Goal: Information Seeking & Learning: Learn about a topic

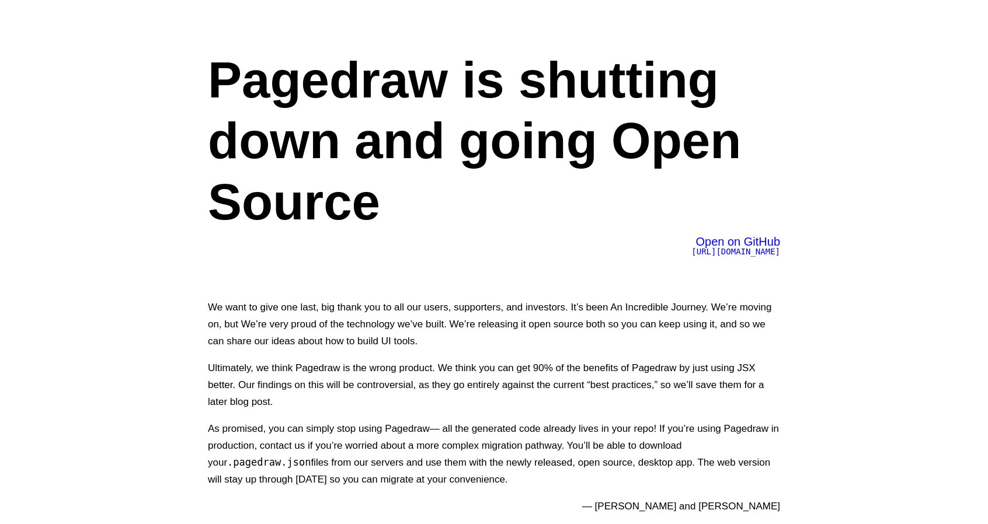
click at [737, 248] on span "[URL][DOMAIN_NAME]" at bounding box center [735, 251] width 89 height 9
drag, startPoint x: 740, startPoint y: 366, endPoint x: 768, endPoint y: 364, distance: 28.1
click at [768, 364] on p "Ultimately, we think Pagedraw is the wrong product. We think you can get 90% of…" at bounding box center [494, 385] width 572 height 51
click at [744, 372] on p "Ultimately, we think Pagedraw is the wrong product. We think you can get 90% of…" at bounding box center [494, 385] width 572 height 51
click at [739, 376] on p "Ultimately, we think Pagedraw is the wrong product. We think you can get 90% of…" at bounding box center [494, 385] width 572 height 51
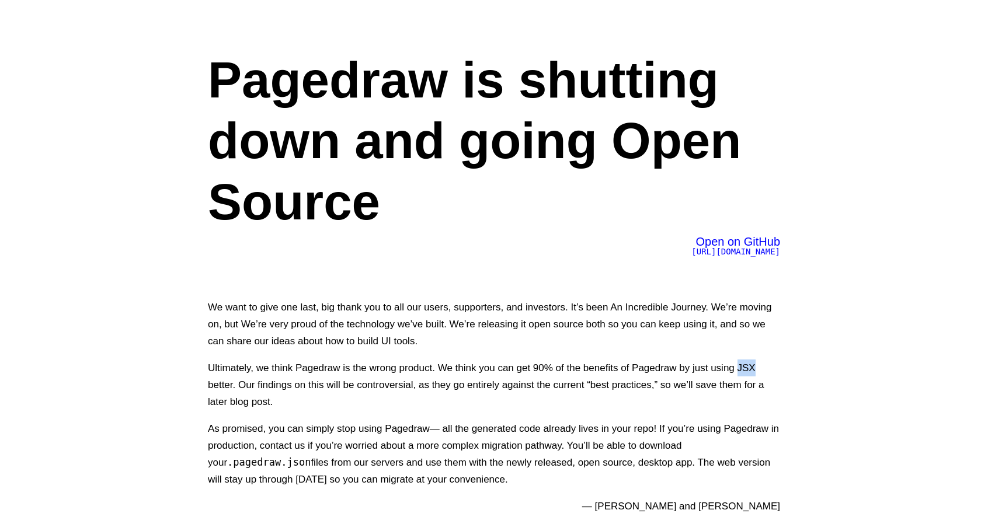
drag, startPoint x: 737, startPoint y: 368, endPoint x: 760, endPoint y: 368, distance: 23.4
click at [760, 368] on p "Ultimately, we think Pagedraw is the wrong product. We think you can get 90% of…" at bounding box center [494, 385] width 572 height 51
copy p "JSX"
